Goal: Task Accomplishment & Management: Manage account settings

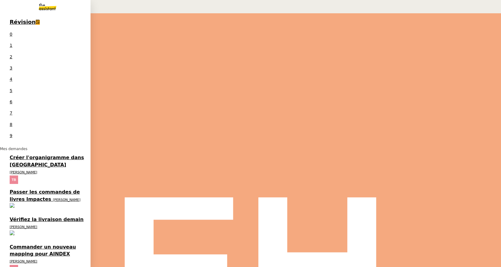
click at [54, 155] on span "Créer l'organigramme dans [GEOGRAPHIC_DATA]" at bounding box center [47, 161] width 74 height 13
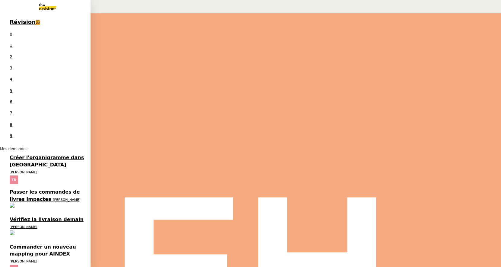
click at [19, 189] on span "Passer les commandes de livres Impactes" at bounding box center [45, 195] width 70 height 13
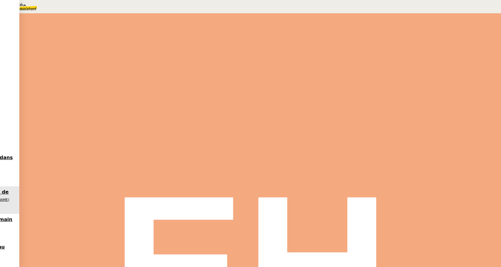
scroll to position [46, 0]
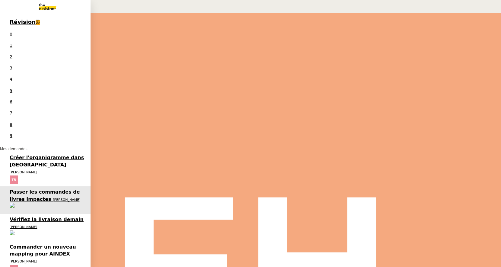
click at [17, 155] on span "Créer l'organigramme dans [GEOGRAPHIC_DATA]" at bounding box center [47, 161] width 74 height 13
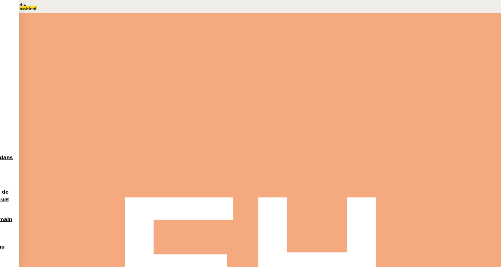
click at [144, 58] on div "Ouvert Réinitialiser comme ' En attente' false il y a 2 heures" at bounding box center [260, 56] width 334 height 47
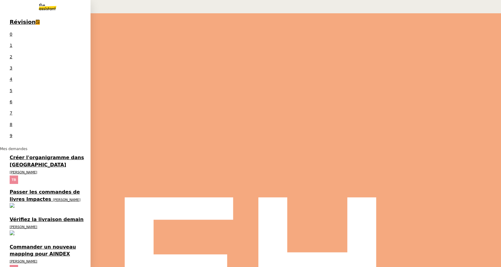
click at [37, 259] on span "[PERSON_NAME]" at bounding box center [23, 261] width 27 height 4
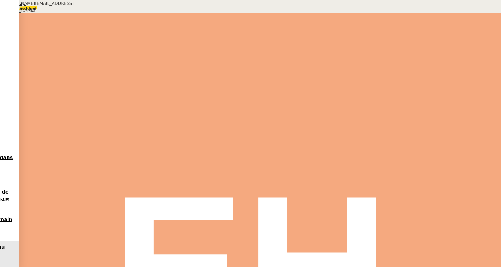
scroll to position [389, 0]
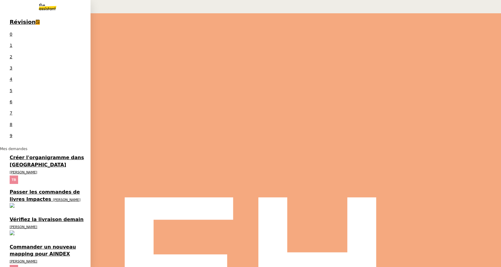
click at [37, 259] on span "[PERSON_NAME]" at bounding box center [23, 261] width 27 height 4
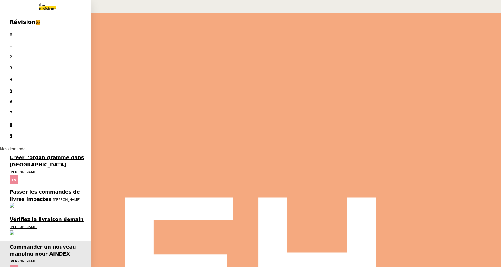
click at [58, 155] on span "Créer l'organigramme dans [GEOGRAPHIC_DATA]" at bounding box center [47, 161] width 74 height 13
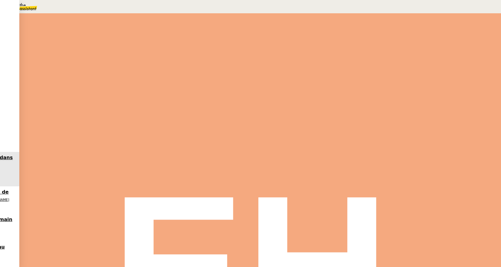
scroll to position [510, 0]
click at [96, 240] on span "•••" at bounding box center [101, 242] width 11 height 4
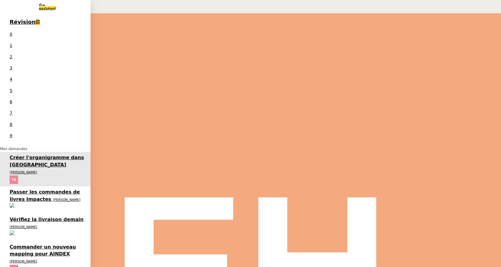
click at [53, 198] on span "[PERSON_NAME]" at bounding box center [66, 200] width 27 height 4
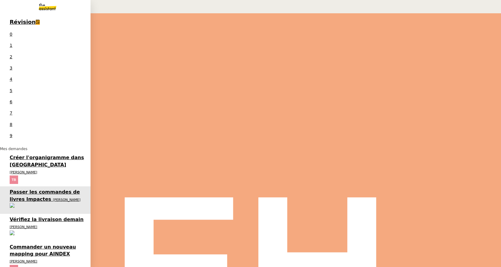
scroll to position [3850, 0]
click at [38, 216] on span "Vérifiez la livraison demain" at bounding box center [47, 219] width 74 height 6
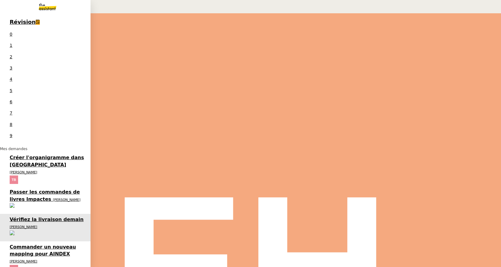
click at [52, 189] on span "Passer les commandes de livres Impactes" at bounding box center [45, 195] width 70 height 13
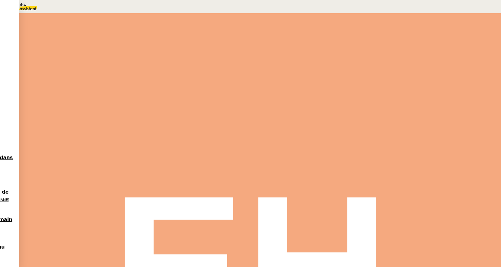
scroll to position [266, 0]
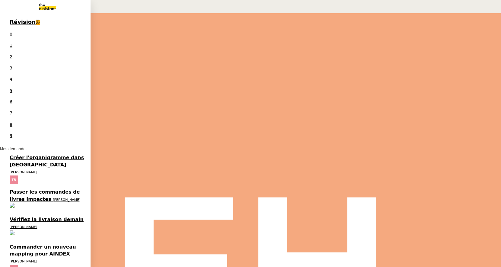
click at [48, 241] on link "Commander un nouveau mapping pour AINDEX Thomas Blanc" at bounding box center [45, 258] width 91 height 34
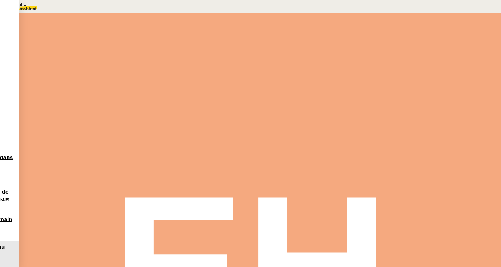
click at [261, 74] on span "Tâche" at bounding box center [266, 72] width 11 height 5
type input "Mapping Aindex"
click at [389, 123] on button "Sauver" at bounding box center [381, 120] width 16 height 5
click at [105, 102] on div at bounding box center [99, 102] width 12 height 0
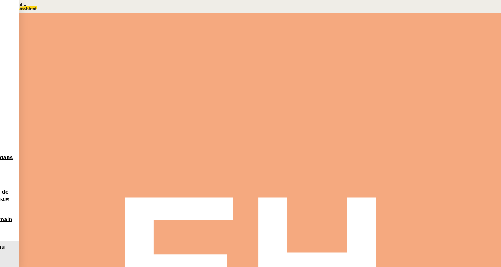
drag, startPoint x: 161, startPoint y: 233, endPoint x: 30, endPoint y: 169, distance: 146.8
copy div "Entreprise : AINDEX Voici des pistes pour vous lancer : https://aindex.fr/ http…"
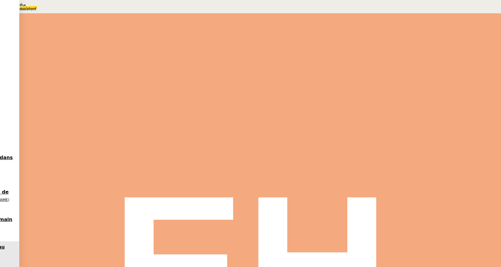
scroll to position [542, 0]
click at [96, 235] on link "[URL][DOMAIN_NAME]" at bounding box center [118, 237] width 45 height 5
click at [98, 241] on link "[URL][DOMAIN_NAME]" at bounding box center [118, 243] width 45 height 5
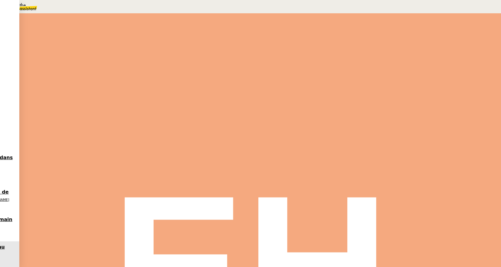
click at [122, 249] on link "[URL][DOMAIN_NAME]" at bounding box center [118, 251] width 45 height 5
click at [109, 256] on link "[URL][DOMAIN_NAME][PERSON_NAME]" at bounding box center [118, 258] width 45 height 5
click at [128, 263] on link "[URL][DOMAIN_NAME]" at bounding box center [118, 265] width 45 height 5
click at [112, 267] on link "[URL][DOMAIN_NAME]" at bounding box center [118, 272] width 45 height 5
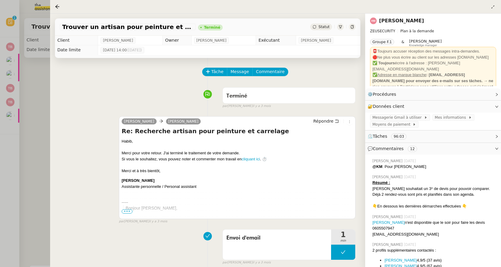
click at [44, 81] on div at bounding box center [250, 133] width 501 height 267
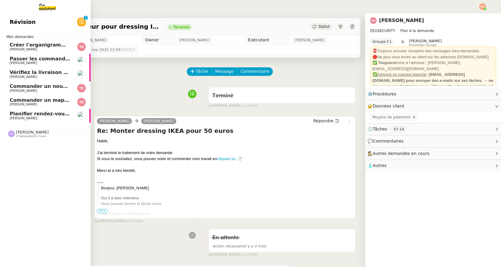
click at [31, 57] on span "Passer les commandes de livres Impactes" at bounding box center [67, 59] width 114 height 6
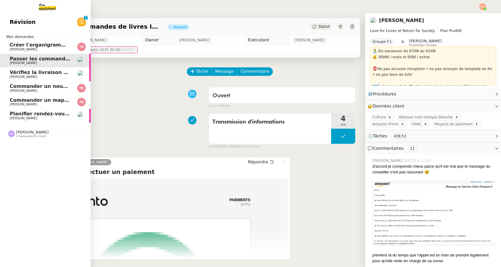
click at [48, 71] on span "Vérifiez la livraison demain" at bounding box center [47, 72] width 74 height 6
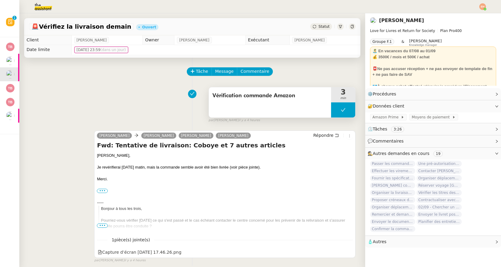
click at [341, 109] on icon at bounding box center [343, 109] width 5 height 5
click at [336, 112] on icon at bounding box center [337, 109] width 5 height 5
click at [344, 107] on div at bounding box center [343, 109] width 24 height 15
click at [350, 110] on icon at bounding box center [349, 109] width 5 height 3
click at [350, 110] on button at bounding box center [343, 109] width 24 height 15
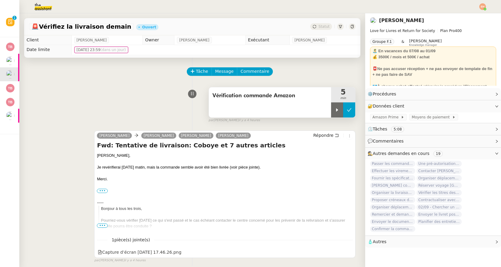
click at [350, 110] on icon at bounding box center [349, 109] width 5 height 5
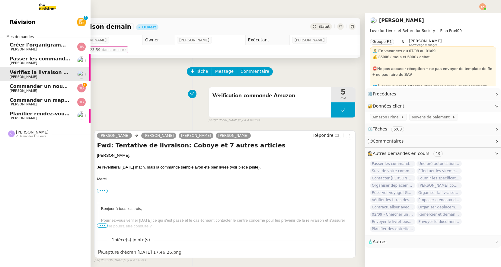
drag, startPoint x: 22, startPoint y: 85, endPoint x: 58, endPoint y: 83, distance: 36.0
click at [22, 85] on span "Commander un nouveau mapping pour AINDEX" at bounding box center [74, 86] width 128 height 6
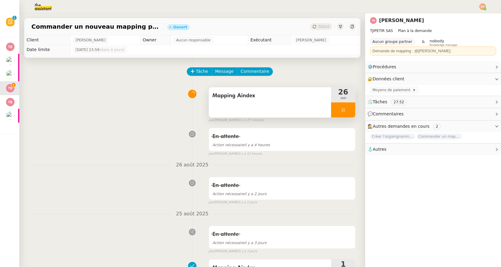
click at [333, 107] on div at bounding box center [343, 109] width 24 height 15
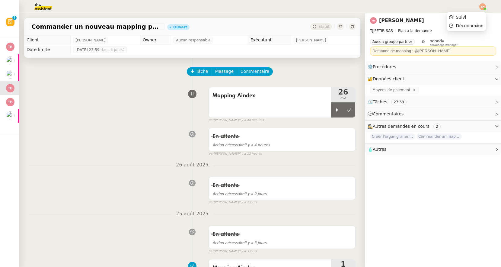
click at [484, 6] on img at bounding box center [482, 6] width 7 height 7
click at [464, 16] on span "Suivi" at bounding box center [461, 17] width 10 height 5
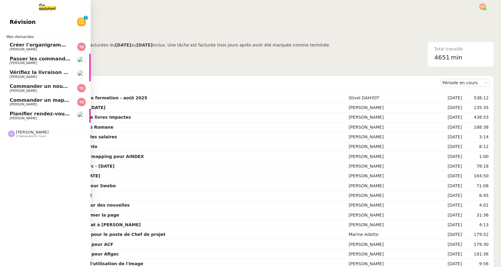
click at [38, 112] on span "Planifier rendez-vous avec candidats" at bounding box center [60, 114] width 101 height 6
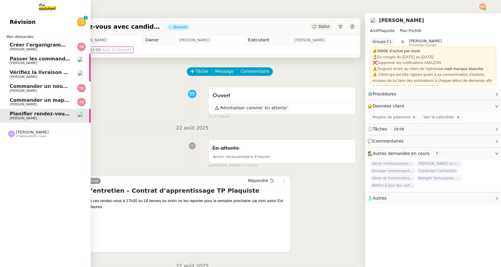
click at [44, 99] on span "Commander un mapping pour ACORA" at bounding box center [60, 100] width 101 height 6
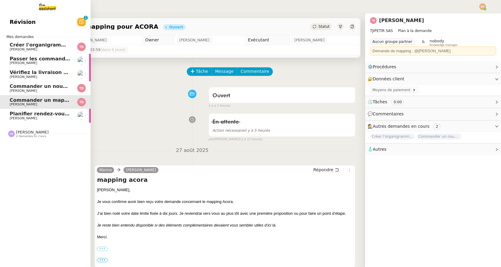
click at [48, 89] on span "[PERSON_NAME]" at bounding box center [40, 91] width 61 height 4
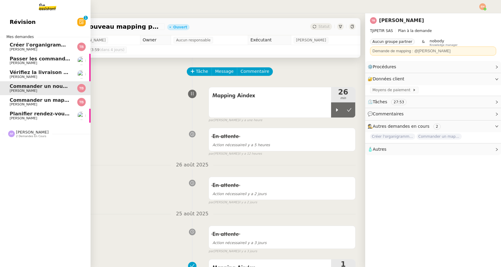
click at [70, 47] on span "Créer l'organigramme dans [GEOGRAPHIC_DATA]" at bounding box center [76, 45] width 133 height 6
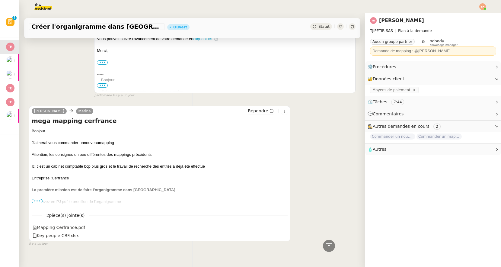
scroll to position [510, 0]
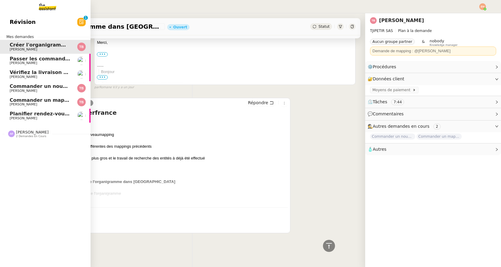
click at [20, 97] on link "Commander un mapping pour ACORA Thomas Blanc" at bounding box center [45, 102] width 91 height 14
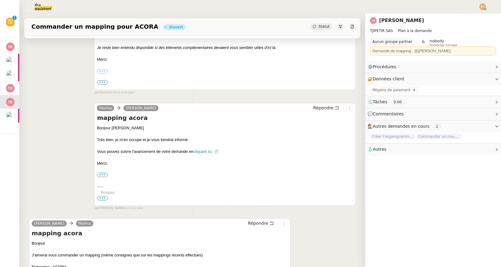
scroll to position [266, 0]
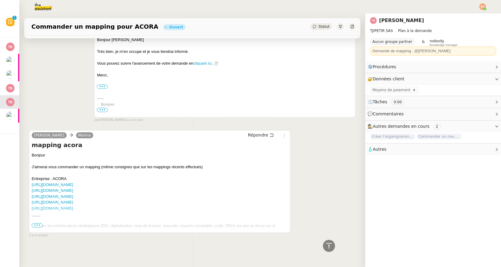
click at [40, 227] on span "•••" at bounding box center [37, 225] width 11 height 4
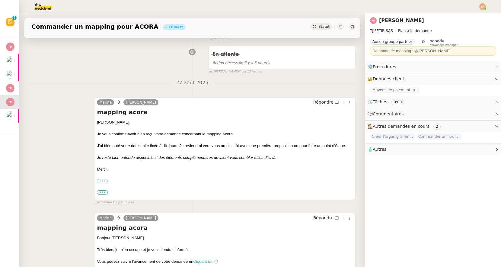
scroll to position [0, 0]
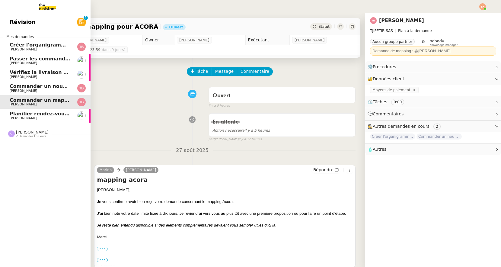
click at [35, 91] on span "[PERSON_NAME]" at bounding box center [40, 91] width 61 height 4
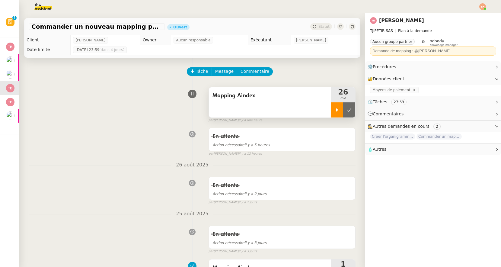
click at [339, 114] on div at bounding box center [337, 109] width 12 height 15
click at [340, 116] on div at bounding box center [343, 109] width 24 height 15
click at [344, 114] on button at bounding box center [349, 109] width 12 height 15
